Goal: Information Seeking & Learning: Find contact information

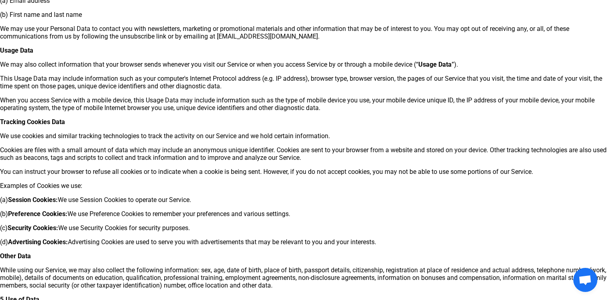
scroll to position [1630, 0]
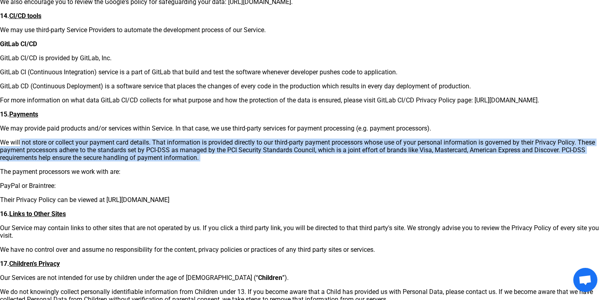
click at [356, 152] on p "We will not store or collect your payment card details. That information is pro…" at bounding box center [303, 149] width 607 height 23
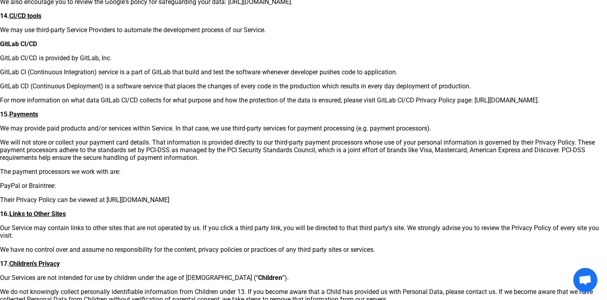
click at [356, 152] on p "We will not store or collect your payment card details. That information is pro…" at bounding box center [303, 149] width 607 height 23
click at [356, 149] on p "We will not store or collect your payment card details. That information is pro…" at bounding box center [303, 149] width 607 height 23
click at [359, 175] on p "The payment processors we work with are:" at bounding box center [303, 172] width 607 height 8
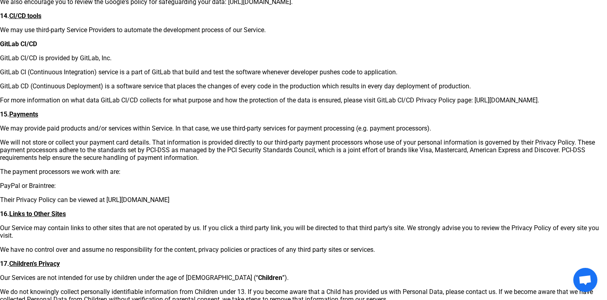
click at [359, 175] on p "The payment processors we work with are:" at bounding box center [303, 172] width 607 height 8
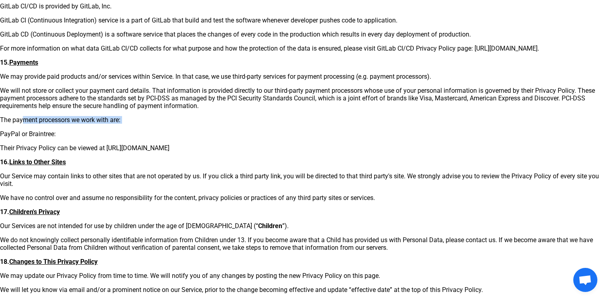
scroll to position [1682, 0]
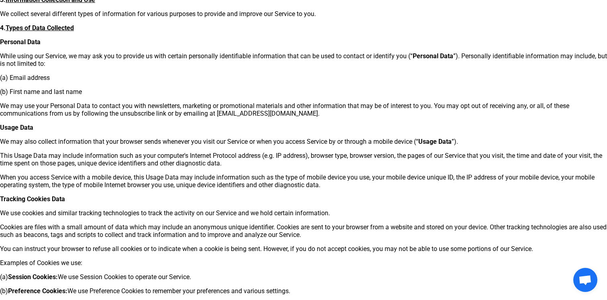
scroll to position [277, 0]
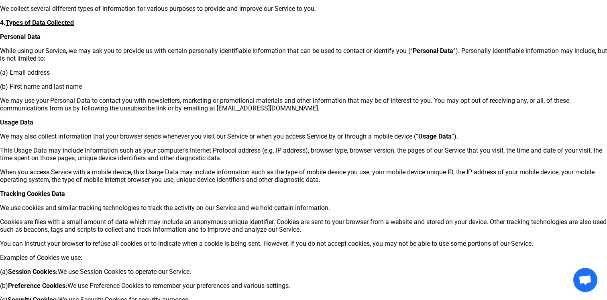
drag, startPoint x: 222, startPoint y: 151, endPoint x: 226, endPoint y: 160, distance: 9.5
click at [226, 160] on p "This Usage Data may include information such as your computer's Internet Protoc…" at bounding box center [303, 153] width 607 height 15
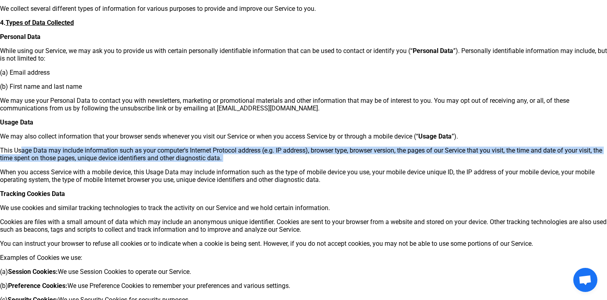
click at [226, 160] on p "This Usage Data may include information such as your computer's Internet Protoc…" at bounding box center [303, 153] width 607 height 15
click at [256, 156] on p "This Usage Data may include information such as your computer's Internet Protoc…" at bounding box center [303, 153] width 607 height 15
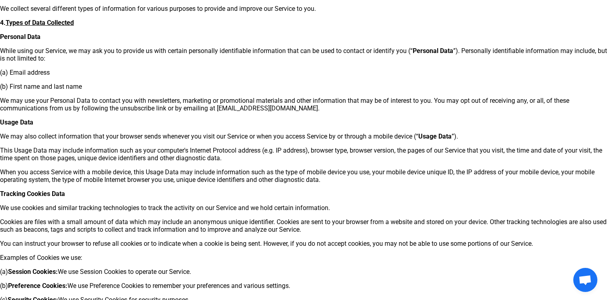
click at [256, 156] on p "This Usage Data may include information such as your computer's Internet Protoc…" at bounding box center [303, 153] width 607 height 15
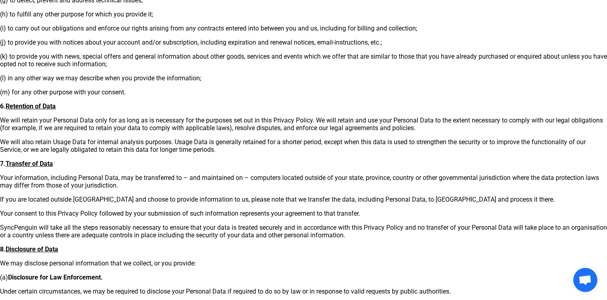
scroll to position [761, 0]
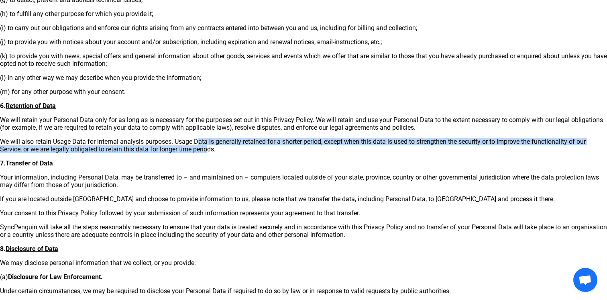
drag, startPoint x: 175, startPoint y: 142, endPoint x: 191, endPoint y: 148, distance: 17.6
click at [191, 148] on p "We will also retain Usage Data for internal analysis purposes. Usage Data is ge…" at bounding box center [303, 145] width 607 height 15
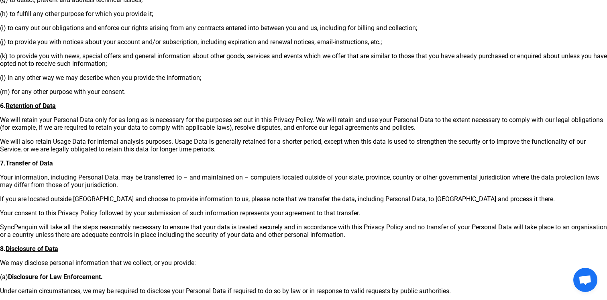
drag, startPoint x: 238, startPoint y: 148, endPoint x: 250, endPoint y: 116, distance: 34.2
click at [250, 116] on div "PRIVACY POLICY Effective date: [DATE] 1. Introduction Welcome to SyncPenguin . …" at bounding box center [303, 271] width 607 height 2053
click at [250, 116] on p "We will retain your Personal Data only for as long as is necessary for the purp…" at bounding box center [303, 123] width 607 height 15
drag, startPoint x: 248, startPoint y: 112, endPoint x: 252, endPoint y: 148, distance: 35.5
click at [252, 148] on div "PRIVACY POLICY Effective date: [DATE] 1. Introduction Welcome to SyncPenguin . …" at bounding box center [303, 271] width 607 height 2053
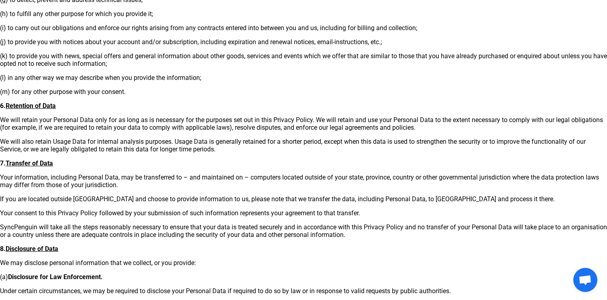
click at [252, 148] on p "We will also retain Usage Data for internal analysis purposes. Usage Data is ge…" at bounding box center [303, 145] width 607 height 15
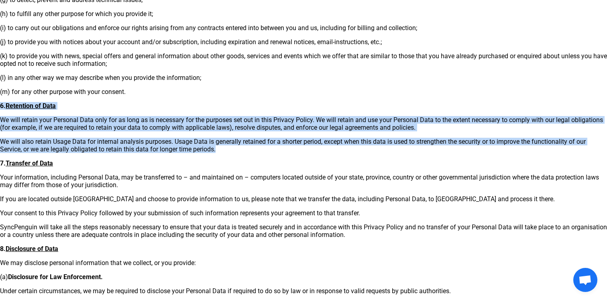
drag, startPoint x: 252, startPoint y: 148, endPoint x: 256, endPoint y: 96, distance: 51.5
click at [256, 96] on div "PRIVACY POLICY Effective date: [DATE] 1. Introduction Welcome to SyncPenguin . …" at bounding box center [303, 271] width 607 height 2053
click at [256, 104] on p "6. Retention of Data" at bounding box center [303, 106] width 607 height 8
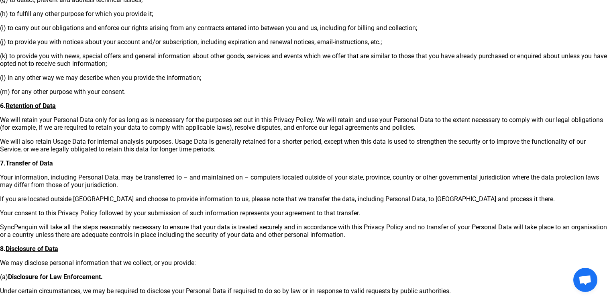
click at [256, 104] on p "6. Retention of Data" at bounding box center [303, 106] width 607 height 8
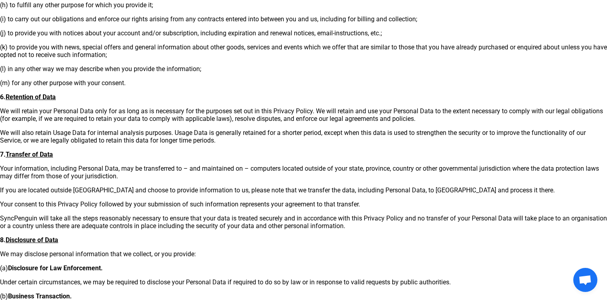
scroll to position [770, 0]
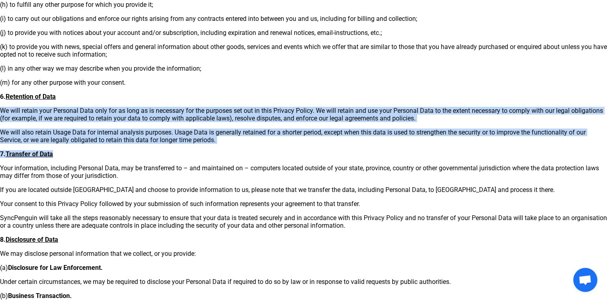
drag, startPoint x: 249, startPoint y: 96, endPoint x: 254, endPoint y: 151, distance: 54.9
click at [254, 151] on div "PRIVACY POLICY Effective date: [DATE] 1. Introduction Welcome to SyncPenguin . …" at bounding box center [303, 262] width 607 height 2053
click at [254, 151] on p "7. Transfer of Data" at bounding box center [303, 154] width 607 height 8
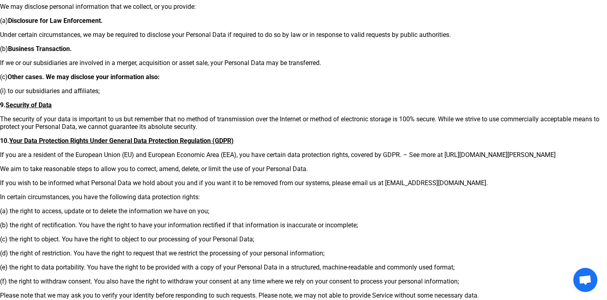
scroll to position [1019, 0]
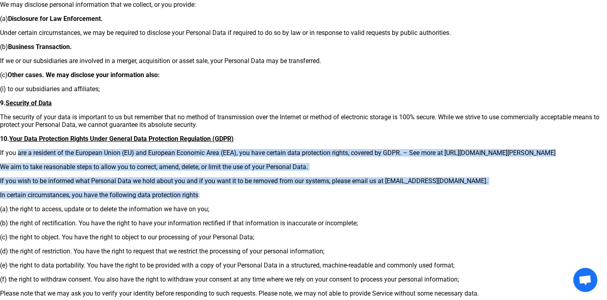
drag, startPoint x: 163, startPoint y: 148, endPoint x: 180, endPoint y: 193, distance: 48.0
click at [180, 193] on div "PRIVACY POLICY Effective date: [DATE] 1. Introduction Welcome to SyncPenguin . …" at bounding box center [303, 13] width 607 height 2053
click at [180, 193] on p "In certain circumstances, you have the following data protection rights:" at bounding box center [303, 195] width 607 height 8
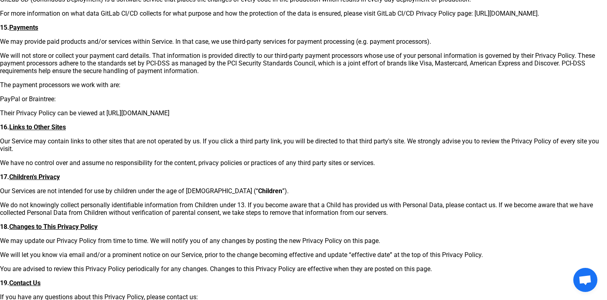
scroll to position [1773, 0]
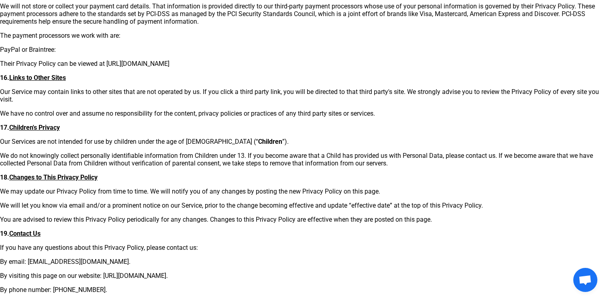
click at [224, 249] on p "If you have any questions about this Privacy Policy, please contact us:" at bounding box center [303, 248] width 607 height 8
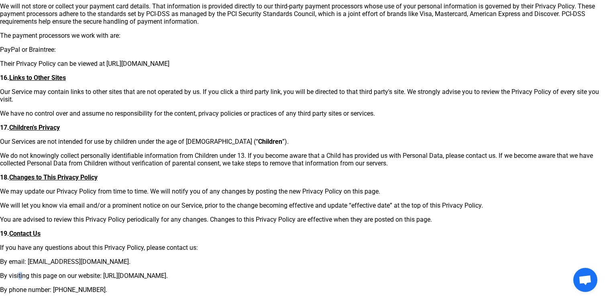
click at [232, 279] on p "By visiting this page on our website: [URL][DOMAIN_NAME]." at bounding box center [303, 276] width 607 height 8
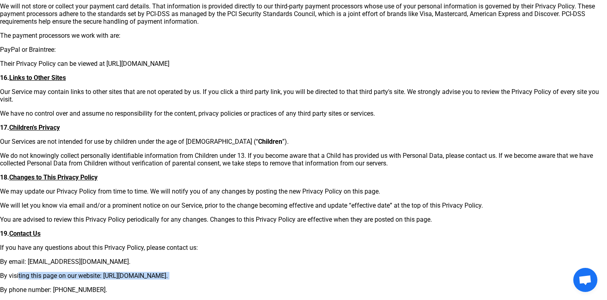
click at [236, 258] on p "By email: [EMAIL_ADDRESS][DOMAIN_NAME]." at bounding box center [303, 262] width 607 height 8
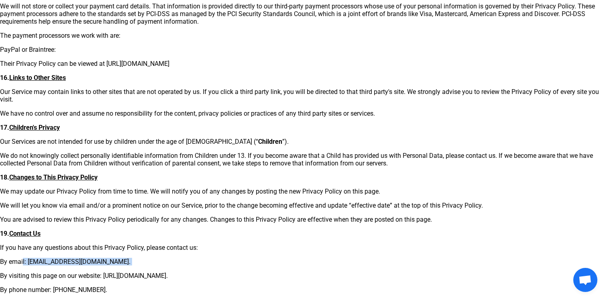
click at [245, 221] on p "You are advised to review this Privacy Policy periodically for any changes. Cha…" at bounding box center [303, 220] width 607 height 8
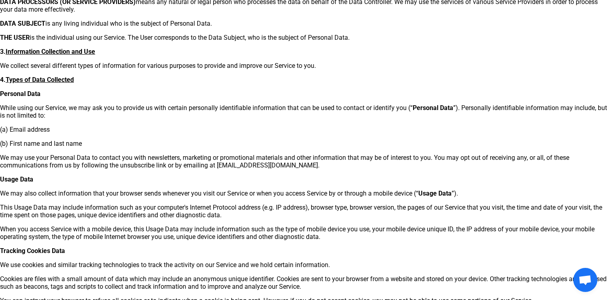
scroll to position [173, 0]
